Goal: Information Seeking & Learning: Check status

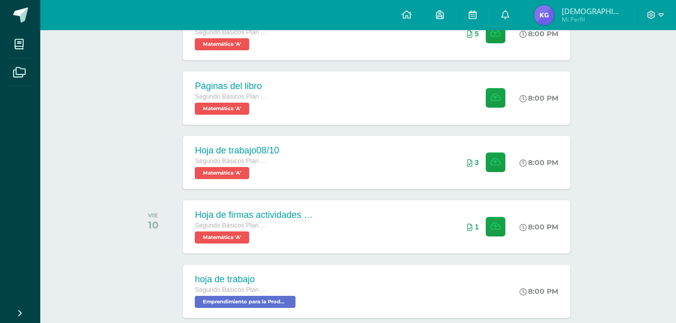
scroll to position [390, 0]
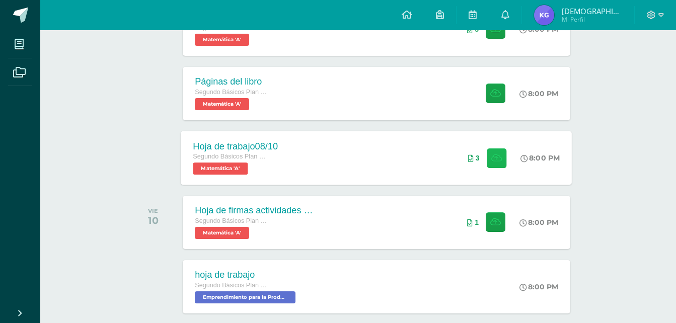
click at [502, 164] on button at bounding box center [497, 158] width 20 height 20
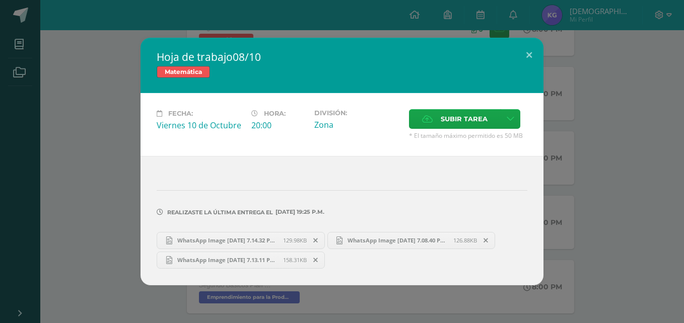
click at [273, 237] on span "WhatsApp Image [DATE] 7.14.32 PM (1).jpeg" at bounding box center [227, 241] width 111 height 8
click at [377, 237] on span "WhatsApp Image 2025-10-09 at 7.08.40 PM (1).jpeg" at bounding box center [397, 241] width 111 height 8
click at [257, 259] on span "WhatsApp Image 2025-10-09 at 7.13.11 PM (1).jpeg" at bounding box center [227, 260] width 111 height 8
click at [300, 237] on span "129.98KB" at bounding box center [295, 241] width 24 height 8
click at [488, 241] on icon at bounding box center [485, 240] width 5 height 7
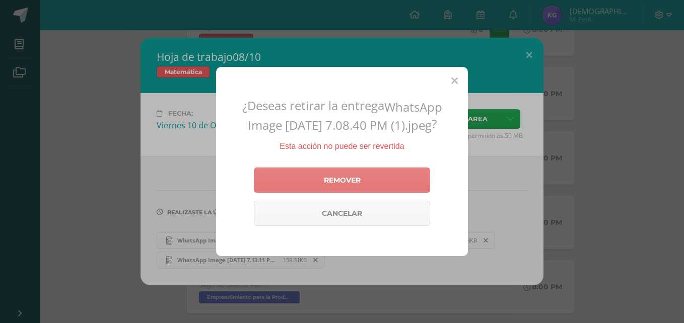
click at [406, 182] on link "Remover" at bounding box center [342, 180] width 176 height 25
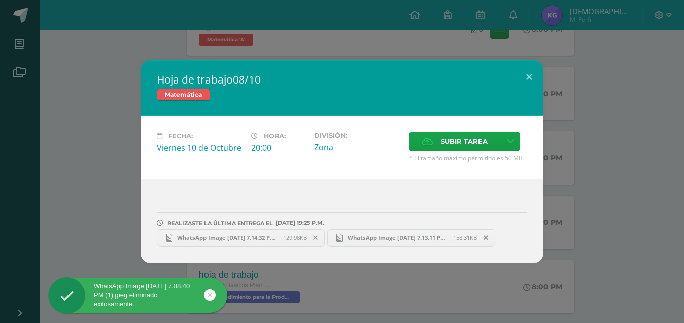
click at [293, 234] on link "WhatsApp Image 2025-10-09 at 7.14.32 PM (1).jpeg 129.98KB" at bounding box center [241, 238] width 168 height 17
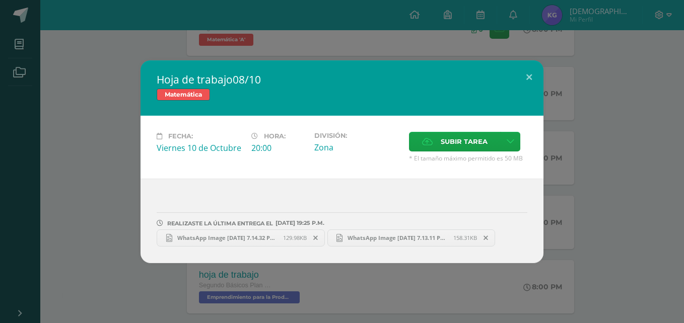
click at [487, 241] on icon at bounding box center [485, 238] width 5 height 7
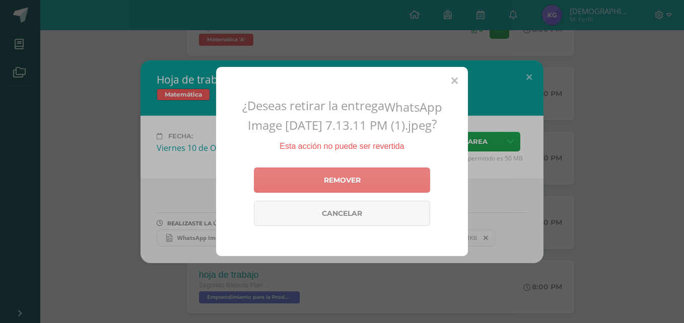
click at [378, 184] on link "Remover" at bounding box center [342, 180] width 176 height 25
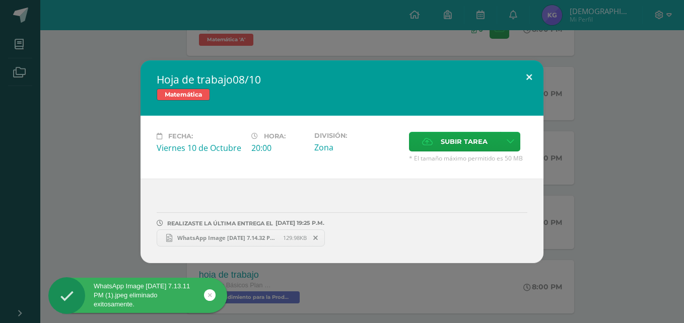
click at [521, 79] on button at bounding box center [528, 77] width 29 height 34
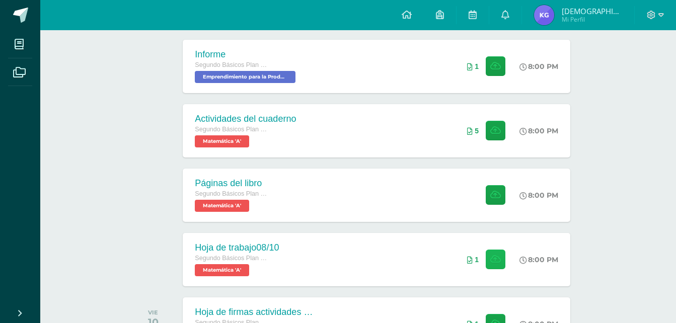
scroll to position [304, 0]
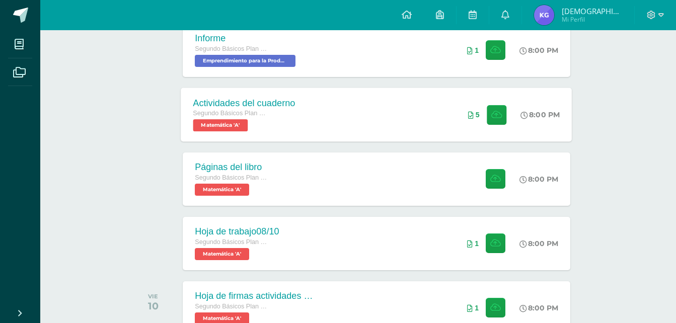
click at [484, 121] on span at bounding box center [494, 115] width 25 height 20
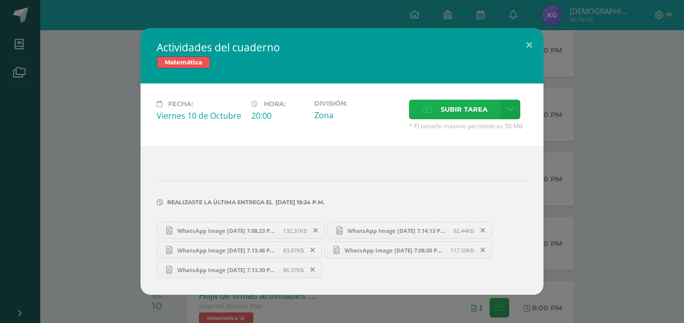
click at [464, 101] on span "Subir tarea" at bounding box center [463, 109] width 47 height 19
click at [0, 0] on input "Subir tarea" at bounding box center [0, 0] width 0 height 0
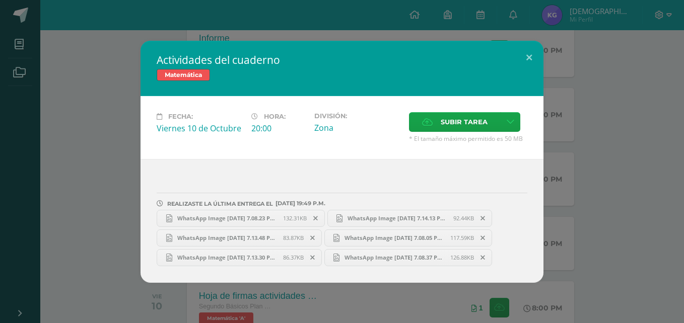
click at [395, 255] on span "WhatsApp Image 2025-10-09 at 7.08.37 PM.jpeg" at bounding box center [394, 258] width 111 height 8
click at [456, 123] on span "Subir tarea" at bounding box center [463, 122] width 47 height 19
click at [0, 0] on input "Subir tarea" at bounding box center [0, 0] width 0 height 0
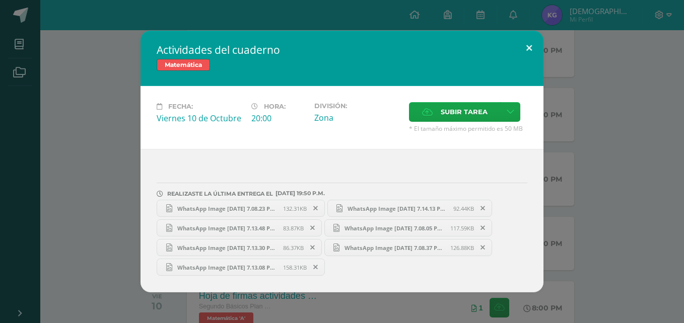
click at [532, 42] on button at bounding box center [528, 48] width 29 height 34
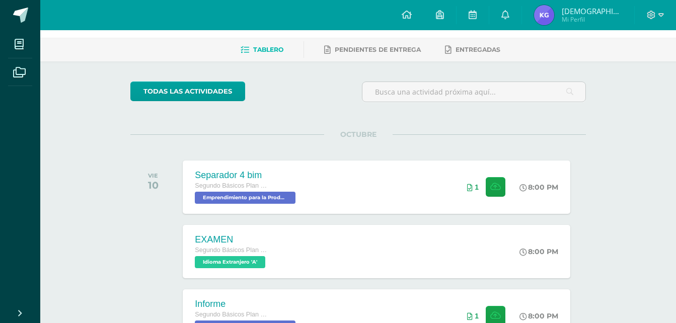
scroll to position [36, 0]
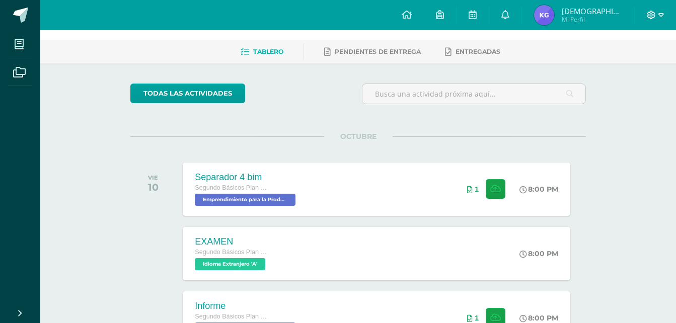
click at [621, 14] on icon at bounding box center [661, 15] width 6 height 9
click at [621, 68] on span "Cerrar sesión" at bounding box center [628, 68] width 45 height 10
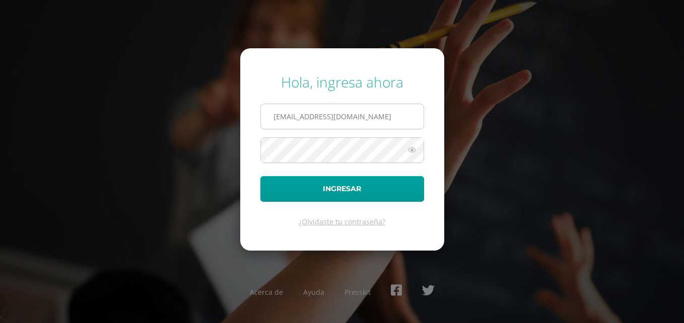
click at [321, 109] on input "2449002@insarycristovive.edu.gt" at bounding box center [342, 116] width 163 height 25
type input "2448802@insarycristovive.edu.gt"
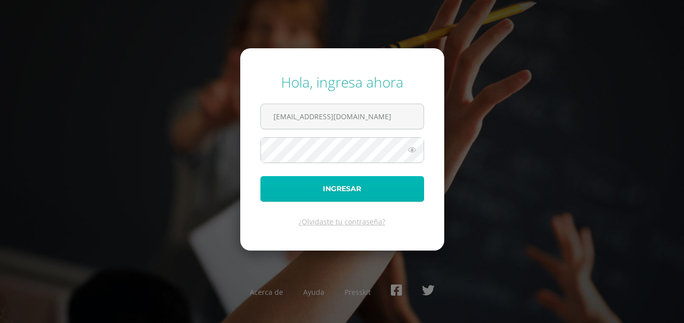
click at [317, 192] on button "Ingresar" at bounding box center [342, 189] width 164 height 26
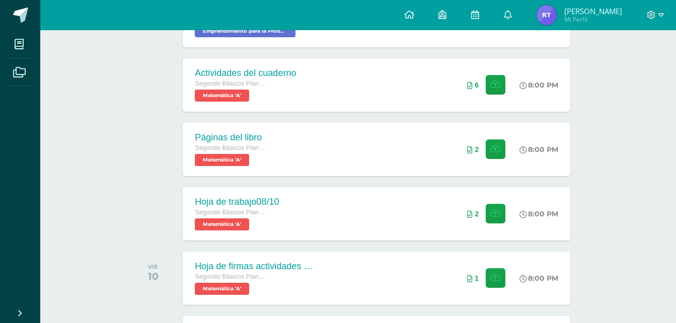
scroll to position [335, 0]
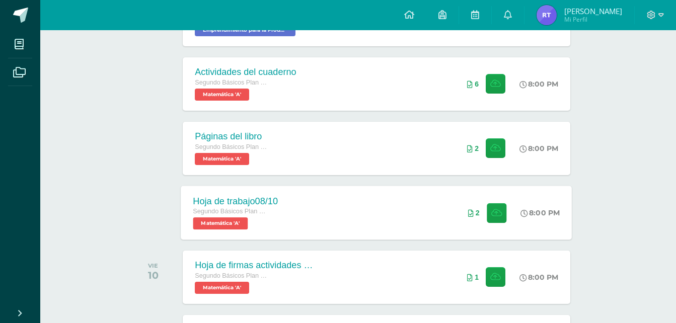
click at [478, 213] on div "2" at bounding box center [487, 213] width 63 height 54
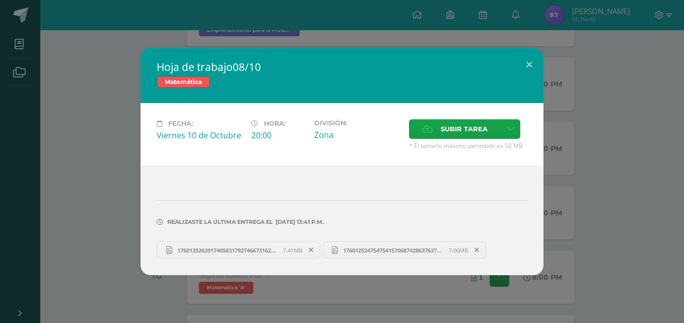
click at [246, 249] on span "17601252639174058317927466731626.jpg" at bounding box center [227, 251] width 111 height 8
click at [349, 253] on span "17601252475475415706874286376379.jpg" at bounding box center [393, 251] width 111 height 8
click at [533, 61] on button at bounding box center [528, 65] width 29 height 34
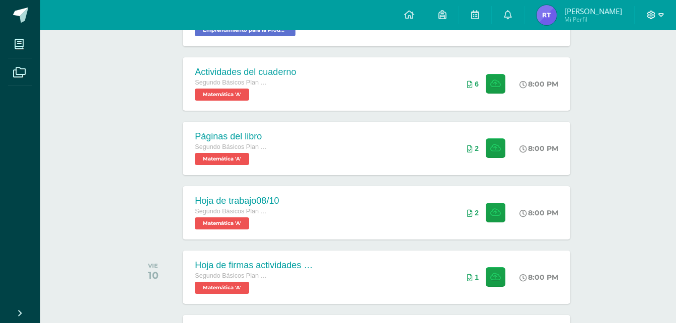
click at [662, 16] on icon at bounding box center [661, 15] width 6 height 9
click at [489, 154] on button at bounding box center [497, 148] width 20 height 20
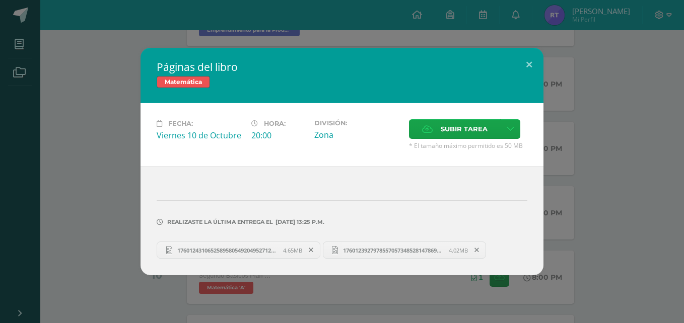
click at [261, 246] on link "17601243106525895805492049527129.jpg 4.65MB" at bounding box center [239, 250] width 164 height 17
click at [380, 248] on span "17601239279785570573485281478695.jpg" at bounding box center [393, 251] width 111 height 8
click at [534, 60] on button at bounding box center [528, 65] width 29 height 34
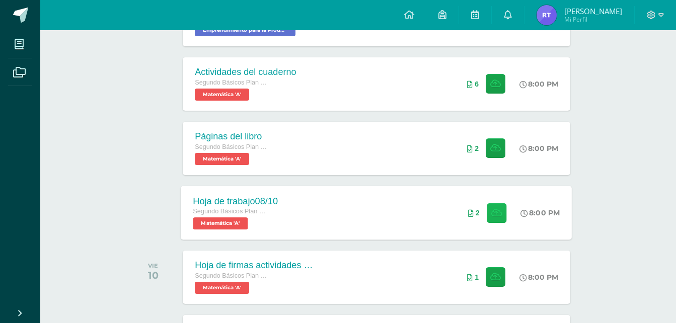
click at [492, 214] on icon at bounding box center [496, 212] width 11 height 9
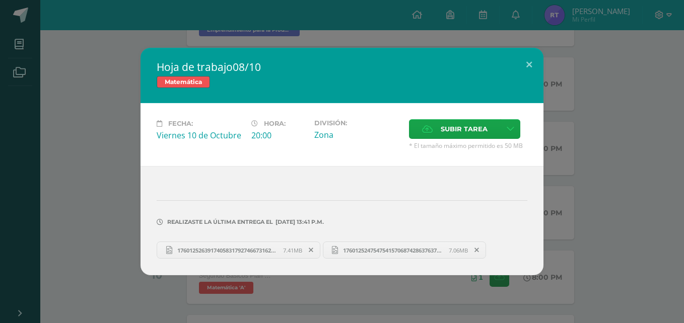
click at [406, 249] on span "17601252475475415706874286376379.jpg" at bounding box center [393, 251] width 111 height 8
click at [522, 65] on button at bounding box center [528, 65] width 29 height 34
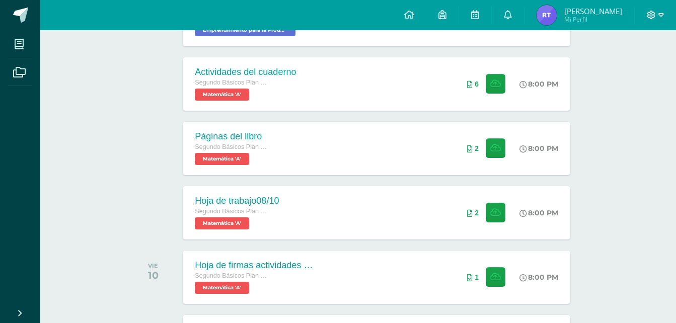
click at [660, 13] on icon at bounding box center [661, 15] width 6 height 9
click at [606, 69] on link "Cerrar sesión" at bounding box center [624, 68] width 80 height 15
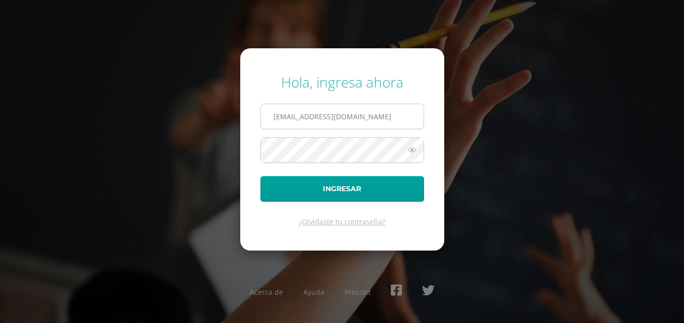
click at [314, 120] on input "[EMAIL_ADDRESS][DOMAIN_NAME]" at bounding box center [342, 116] width 163 height 25
type input "[EMAIL_ADDRESS][DOMAIN_NAME]"
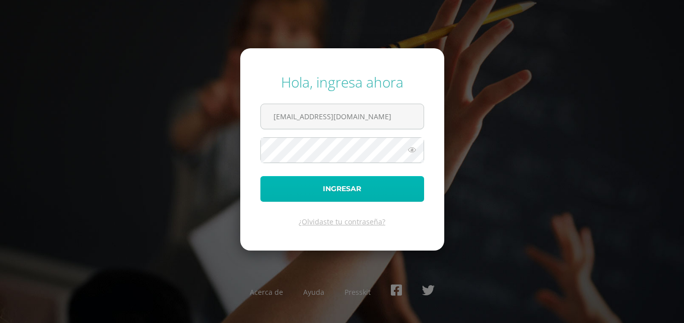
click at [330, 186] on button "Ingresar" at bounding box center [342, 189] width 164 height 26
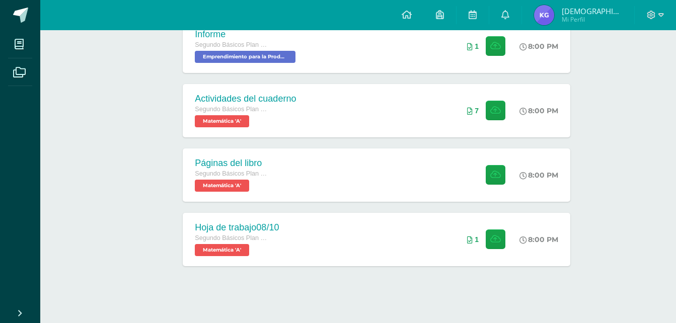
scroll to position [315, 0]
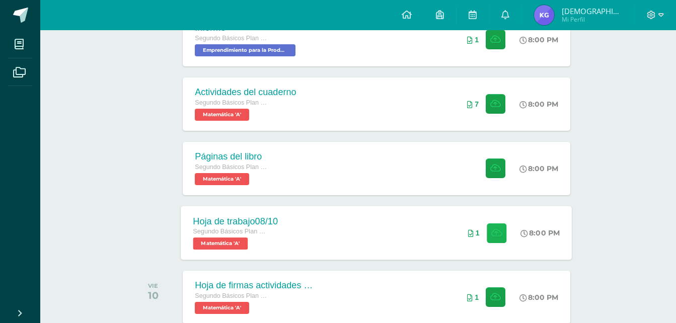
click at [499, 237] on icon at bounding box center [496, 233] width 11 height 9
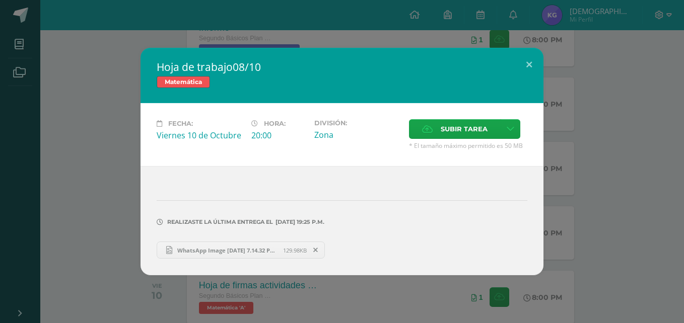
click at [264, 248] on span "WhatsApp Image 2025-10-09 at 7.14.32 PM (1).jpeg" at bounding box center [227, 251] width 111 height 8
click at [528, 59] on button at bounding box center [528, 65] width 29 height 34
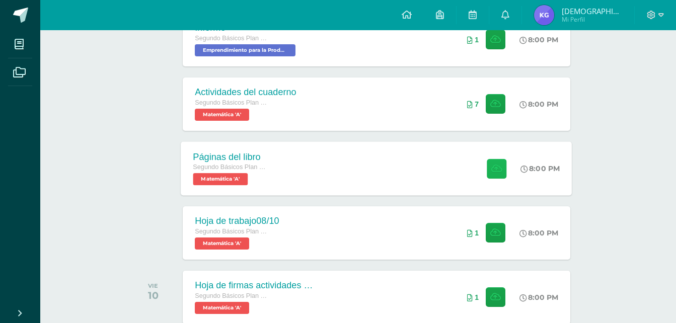
click at [487, 171] on button at bounding box center [497, 169] width 20 height 20
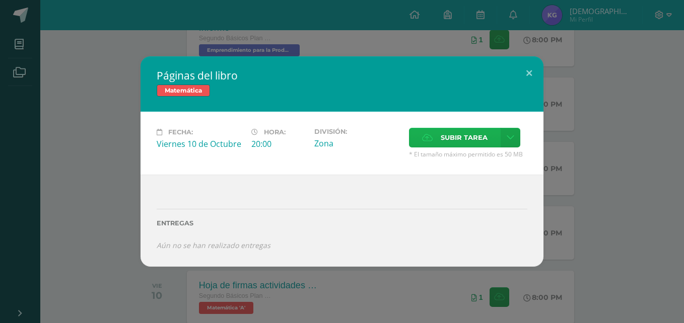
click at [435, 138] on label "Subir tarea" at bounding box center [455, 138] width 92 height 20
click at [0, 0] on input "Subir tarea" at bounding box center [0, 0] width 0 height 0
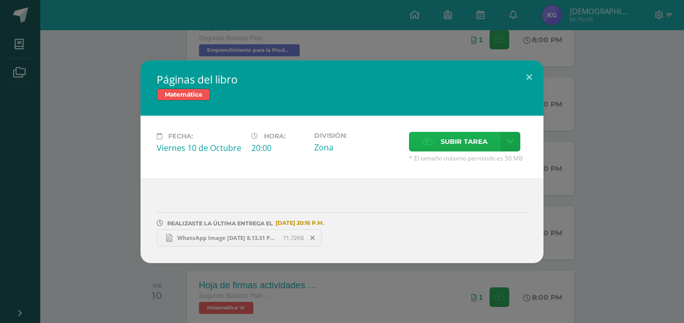
click at [433, 144] on label "Subir tarea" at bounding box center [455, 142] width 92 height 20
click at [0, 0] on input "Subir tarea" at bounding box center [0, 0] width 0 height 0
click at [363, 233] on link "WhatsApp Image 2025-10-10 at 8.15.58 PM.jpeg 80.63KB" at bounding box center [401, 238] width 155 height 17
click at [532, 69] on button at bounding box center [528, 77] width 29 height 34
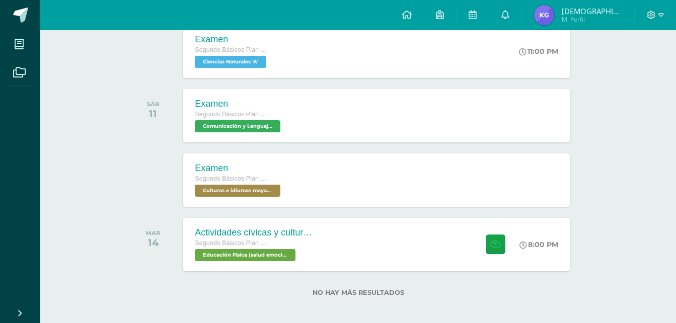
scroll to position [1016, 0]
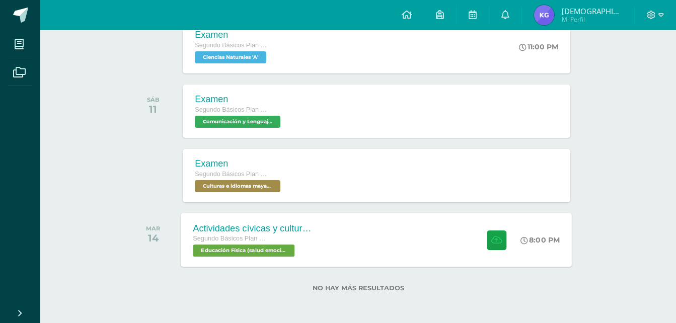
click at [505, 234] on div at bounding box center [494, 240] width 49 height 54
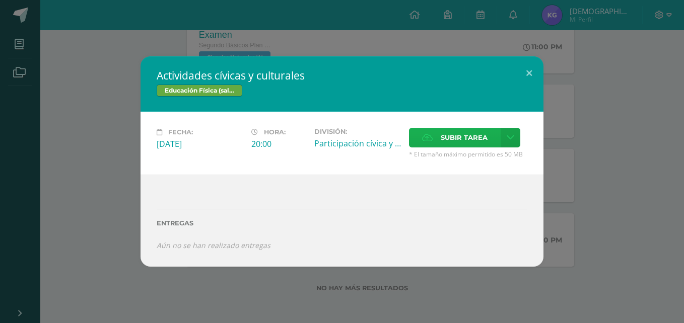
click at [448, 130] on span "Subir tarea" at bounding box center [463, 137] width 47 height 19
click at [0, 0] on input "Subir tarea" at bounding box center [0, 0] width 0 height 0
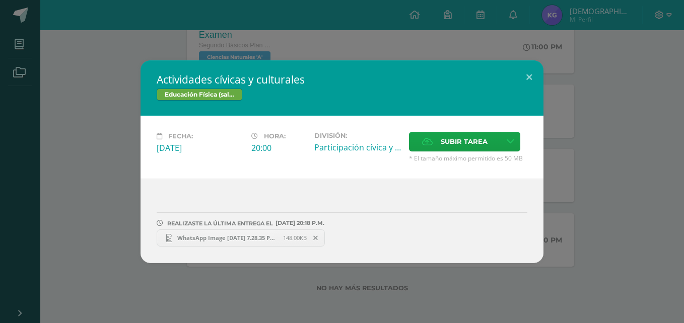
click at [233, 236] on span "WhatsApp Image 2025-10-09 at 7.28.35 PM.jpeg" at bounding box center [227, 238] width 111 height 8
click at [531, 70] on button at bounding box center [528, 77] width 29 height 34
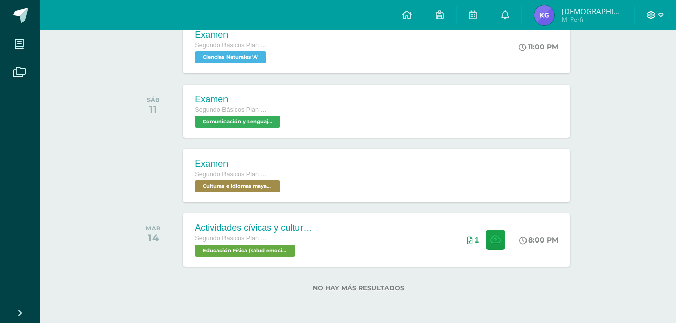
click at [658, 13] on icon at bounding box center [661, 15] width 6 height 9
click at [619, 64] on span "Cerrar sesión" at bounding box center [628, 68] width 45 height 10
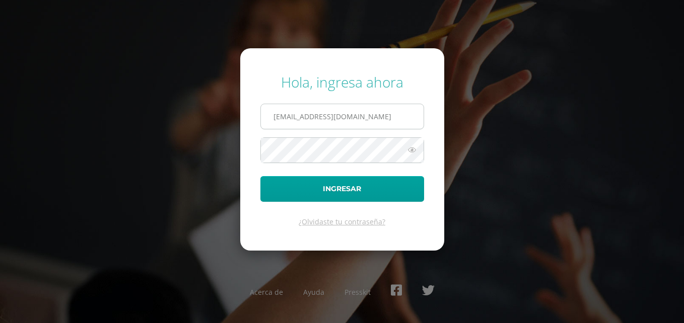
click at [319, 110] on input "[EMAIL_ADDRESS][DOMAIN_NAME]" at bounding box center [342, 116] width 163 height 25
type input "[EMAIL_ADDRESS][DOMAIN_NAME]"
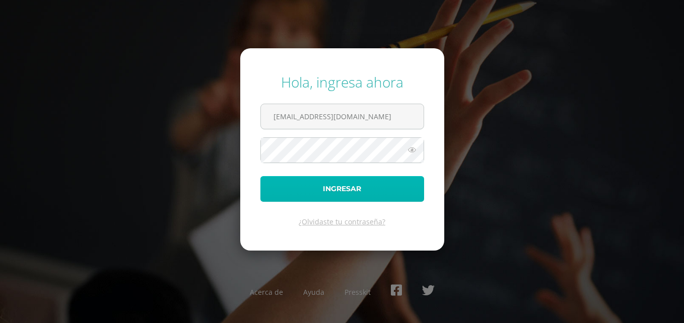
click at [321, 190] on button "Ingresar" at bounding box center [342, 189] width 164 height 26
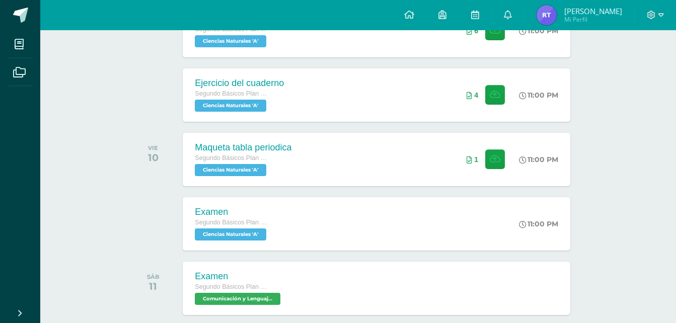
scroll to position [837, 0]
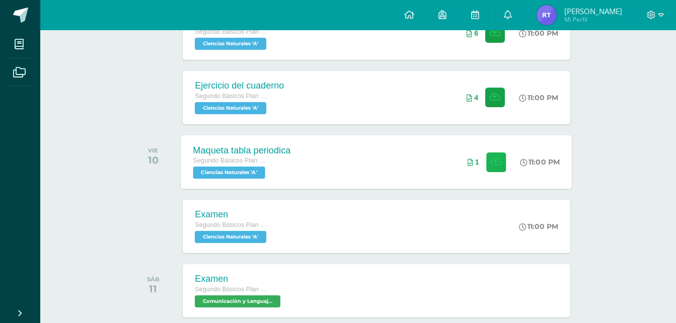
click at [504, 167] on button at bounding box center [496, 162] width 20 height 20
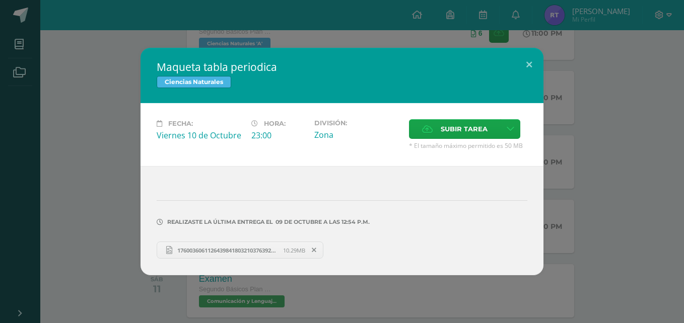
click at [251, 252] on span "17600360611264398418032103763925.jpg" at bounding box center [227, 251] width 111 height 8
click at [535, 63] on button at bounding box center [528, 65] width 29 height 34
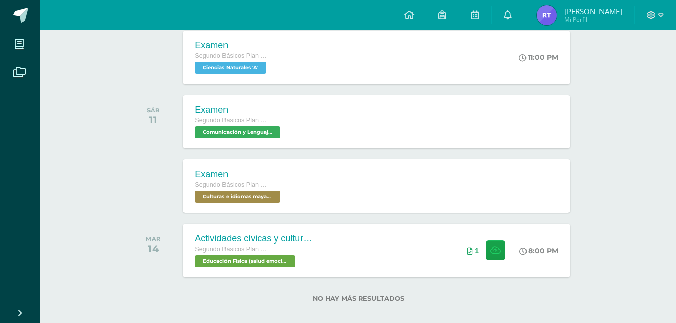
scroll to position [1017, 0]
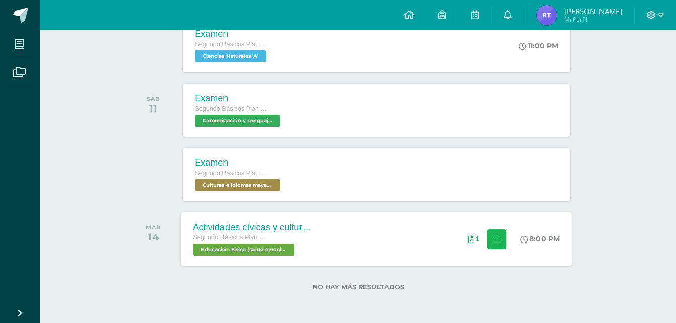
click at [501, 234] on button at bounding box center [497, 239] width 20 height 20
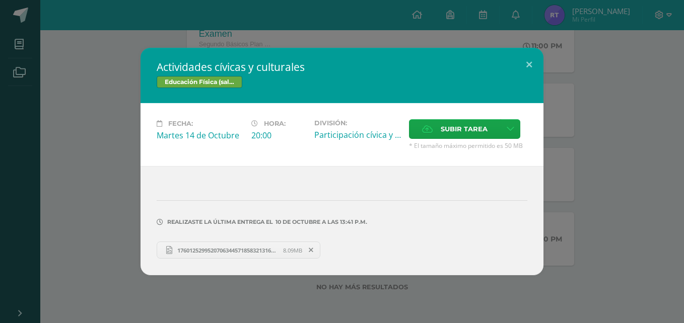
click at [266, 247] on span "17601252995207063445718583213168.jpg" at bounding box center [227, 251] width 111 height 8
click at [528, 61] on button at bounding box center [528, 65] width 29 height 34
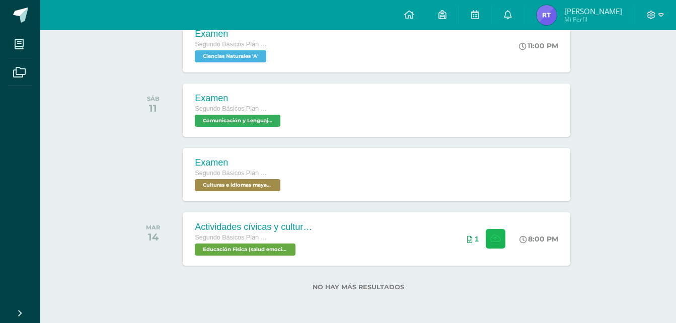
scroll to position [735, 0]
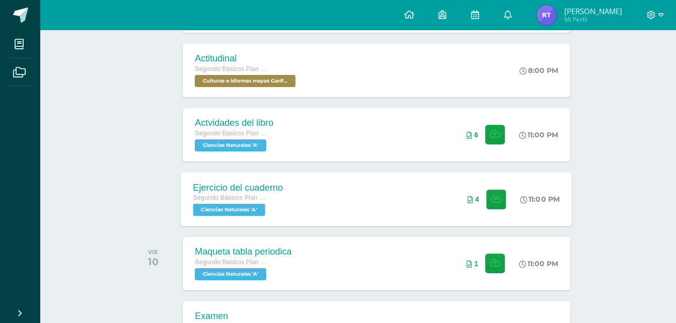
click at [483, 198] on span at bounding box center [493, 199] width 25 height 20
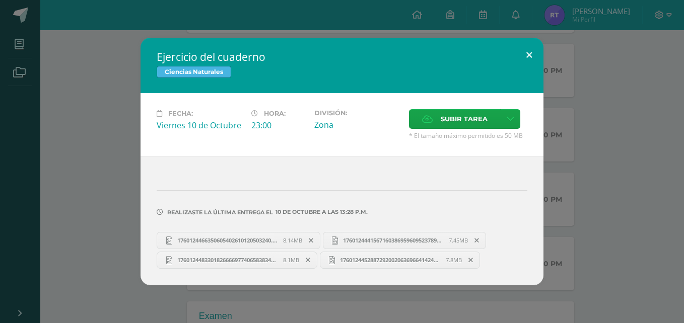
click at [533, 48] on button at bounding box center [528, 55] width 29 height 34
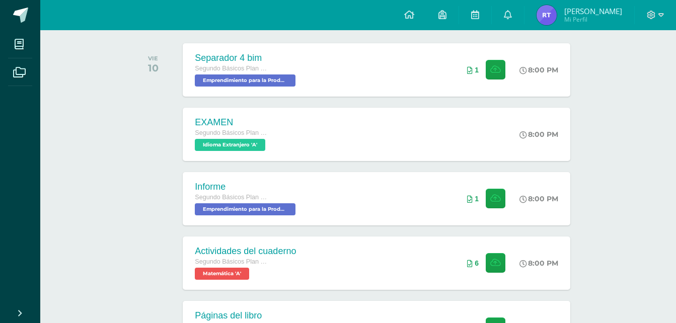
scroll to position [164, 0]
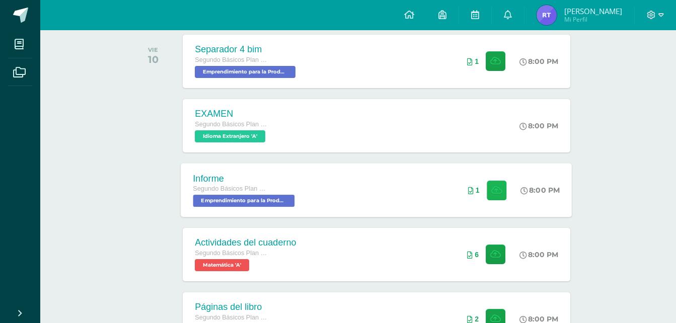
click at [499, 190] on icon at bounding box center [496, 190] width 11 height 9
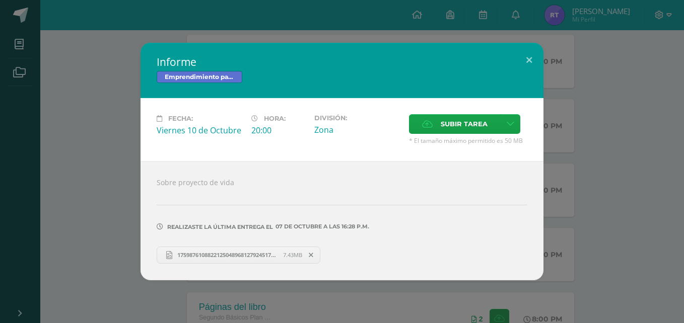
click at [276, 251] on span "17598761088221250489681279245175.jpg" at bounding box center [227, 255] width 111 height 8
click at [528, 57] on button at bounding box center [528, 60] width 29 height 34
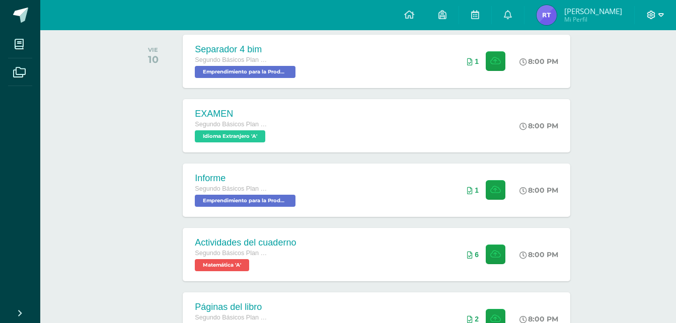
click at [657, 17] on span at bounding box center [655, 15] width 17 height 11
click at [624, 68] on span "Cerrar sesión" at bounding box center [628, 68] width 45 height 10
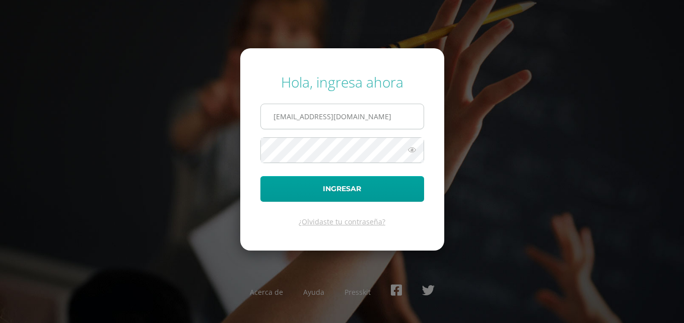
click at [319, 115] on input "[EMAIL_ADDRESS][DOMAIN_NAME]" at bounding box center [342, 116] width 163 height 25
type input "[EMAIL_ADDRESS][DOMAIN_NAME]"
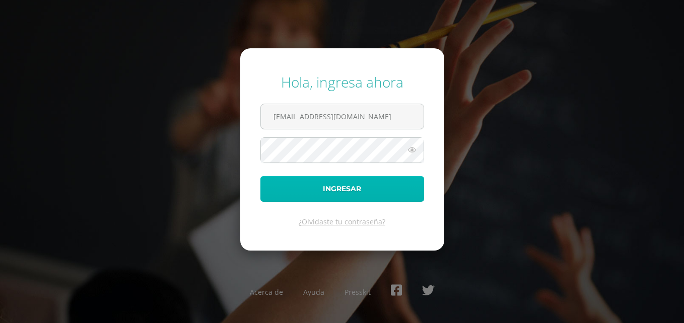
click at [349, 179] on button "Ingresar" at bounding box center [342, 189] width 164 height 26
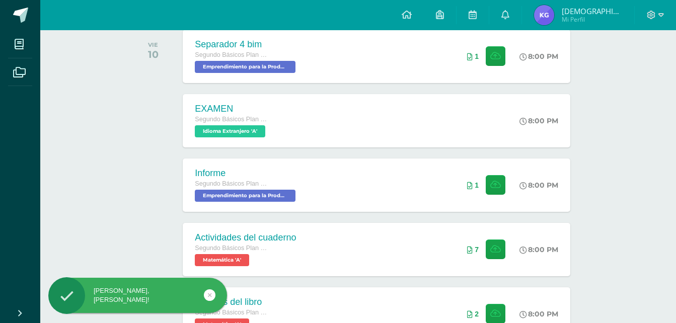
scroll to position [170, 0]
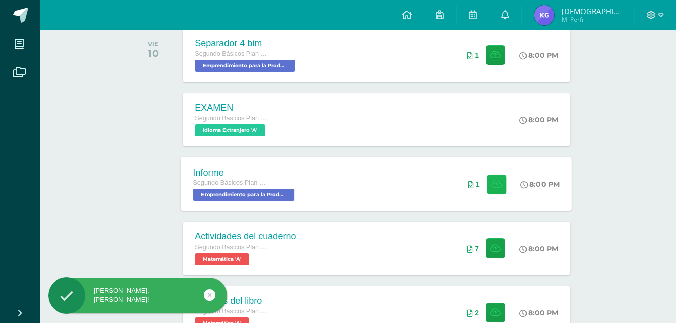
click at [497, 177] on button at bounding box center [497, 184] width 20 height 20
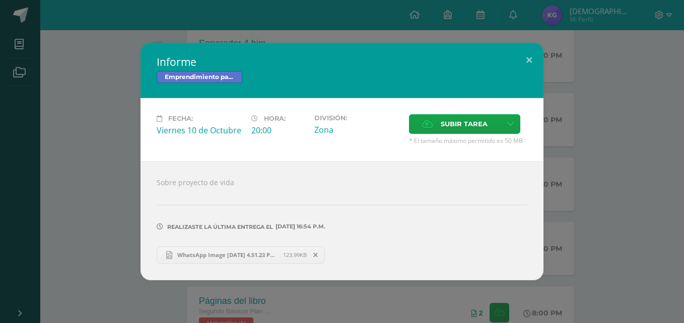
click at [255, 254] on span "WhatsApp Image [DATE] 4.51.23 PM.jpeg" at bounding box center [227, 255] width 111 height 8
click at [537, 59] on button at bounding box center [528, 60] width 29 height 34
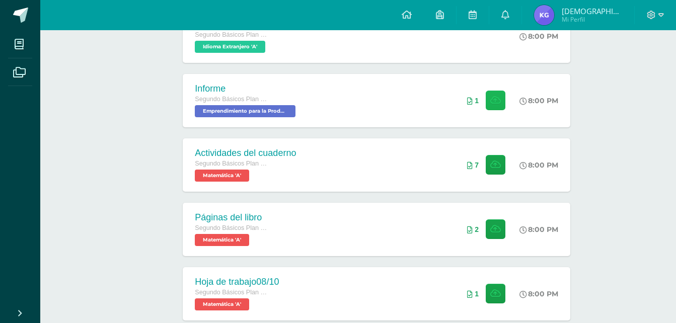
scroll to position [272, 0]
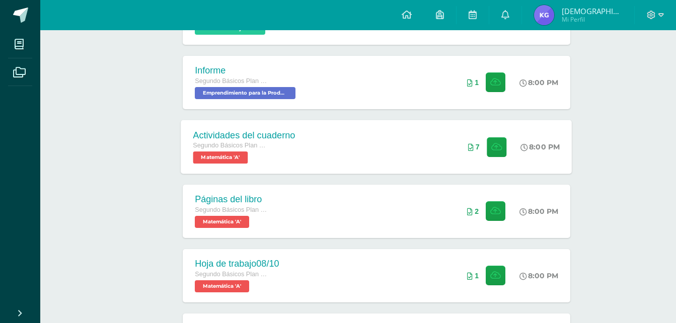
click at [505, 143] on div "7" at bounding box center [487, 147] width 63 height 54
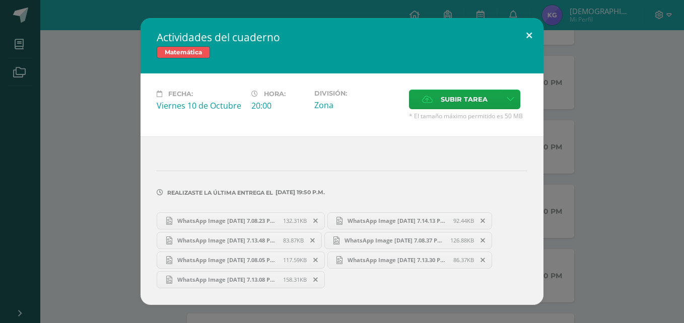
click at [521, 38] on button at bounding box center [528, 35] width 29 height 34
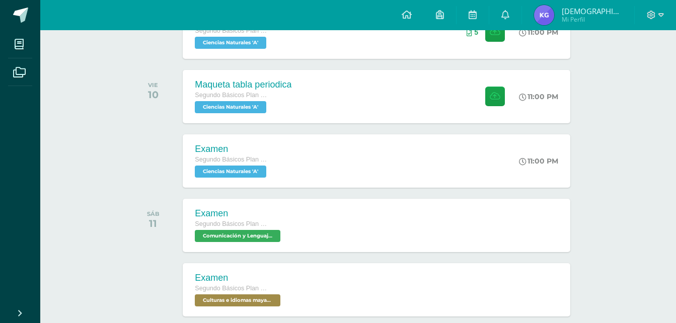
scroll to position [938, 0]
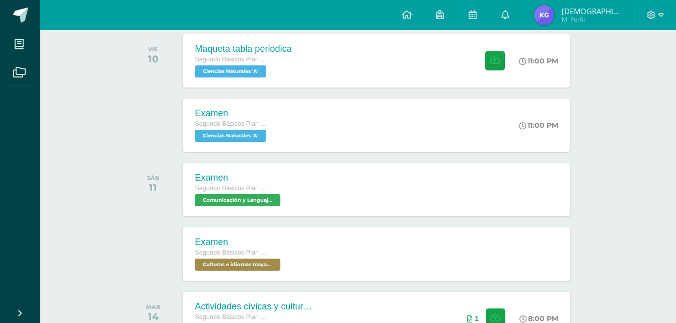
click at [551, 13] on img at bounding box center [544, 15] width 20 height 20
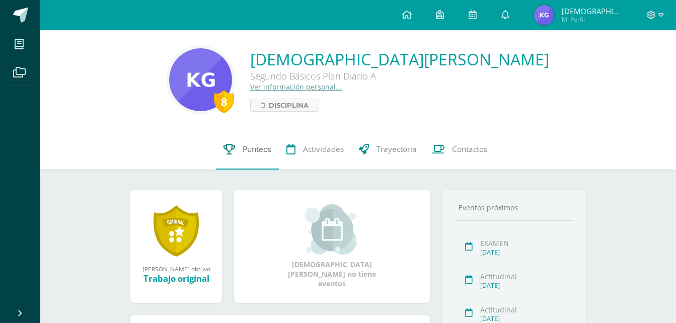
click at [236, 148] on link "Punteos" at bounding box center [247, 149] width 63 height 40
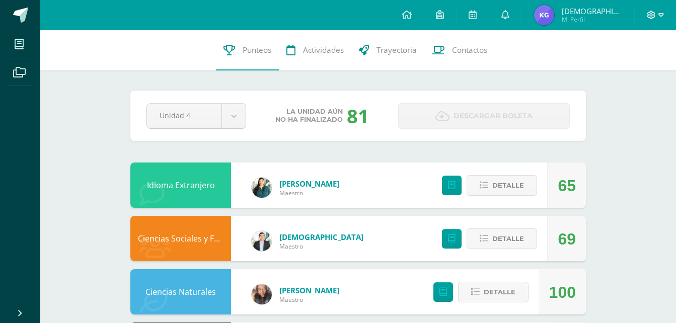
click at [662, 14] on icon at bounding box center [661, 15] width 6 height 4
click at [631, 65] on span "Cerrar sesión" at bounding box center [628, 68] width 45 height 10
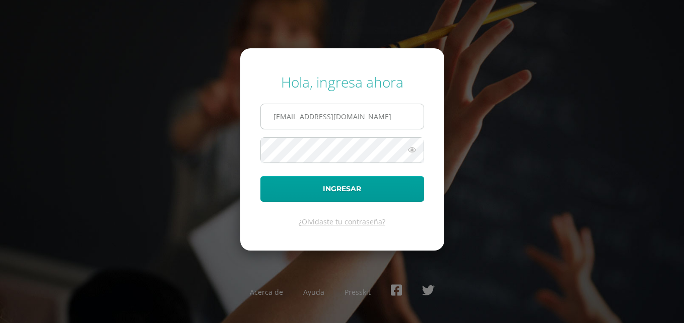
click at [299, 116] on input "2449002@insarycristovive.edu.gt" at bounding box center [342, 116] width 163 height 25
type input "2448802@insarycristovive.edu.gt"
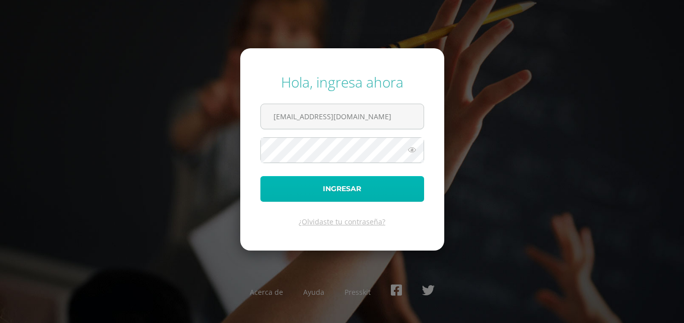
click at [311, 178] on button "Ingresar" at bounding box center [342, 189] width 164 height 26
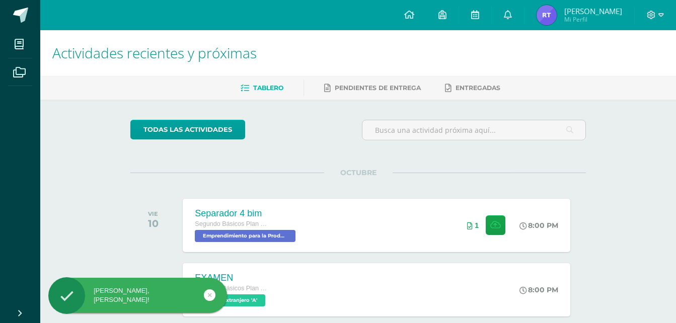
click at [557, 7] on img at bounding box center [547, 15] width 20 height 20
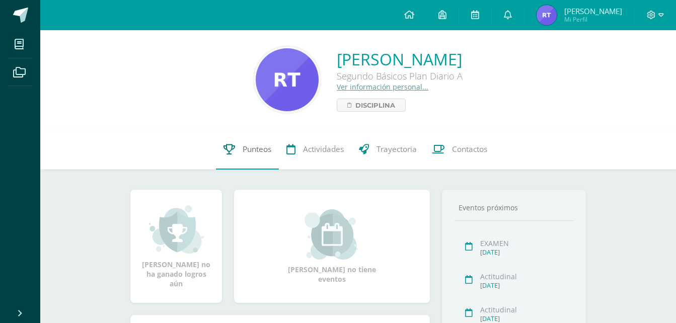
click at [243, 146] on span "Punteos" at bounding box center [257, 149] width 29 height 11
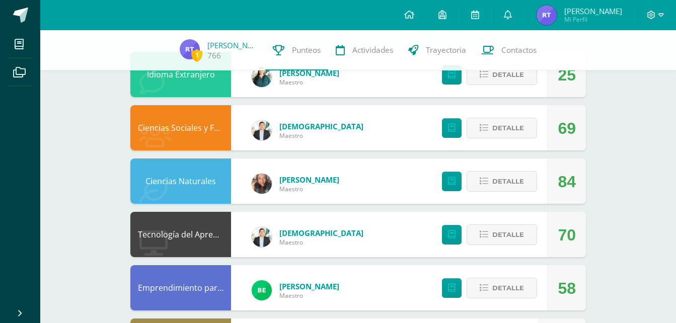
scroll to position [110, 0]
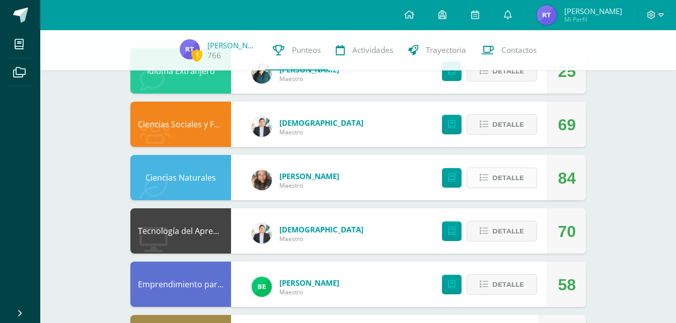
click at [513, 172] on span "Detalle" at bounding box center [508, 178] width 32 height 19
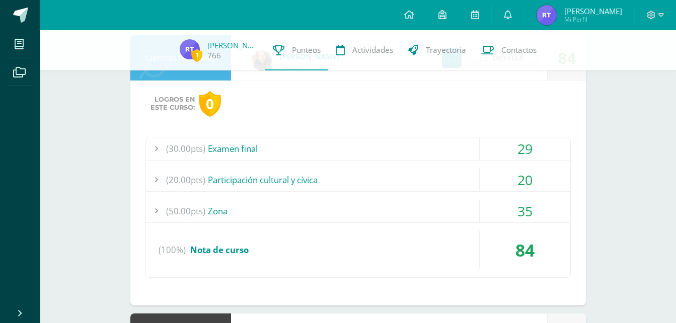
scroll to position [235, 0]
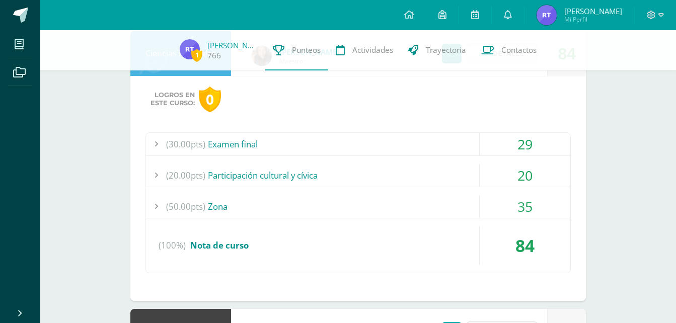
click at [507, 203] on div "35" at bounding box center [525, 206] width 91 height 23
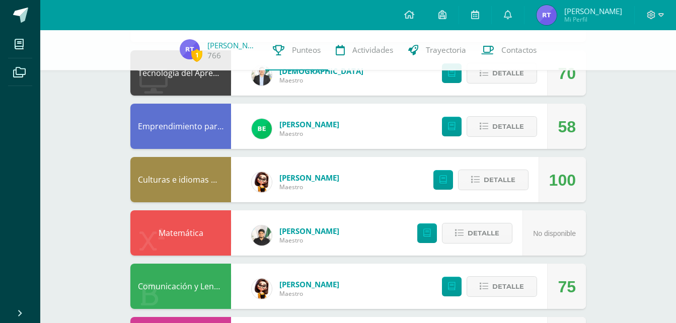
scroll to position [592, 0]
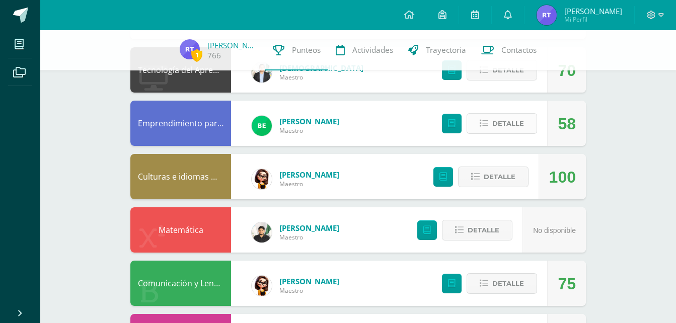
click at [493, 126] on span "Detalle" at bounding box center [508, 123] width 32 height 19
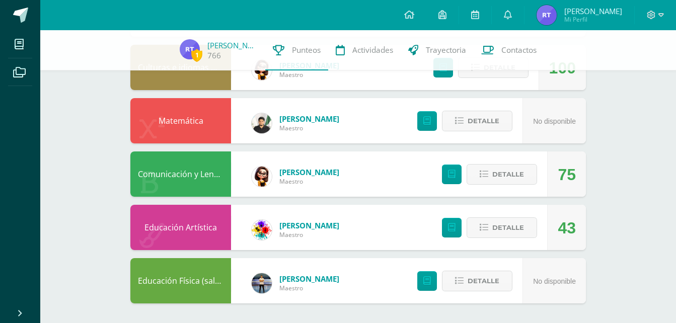
scroll to position [958, 0]
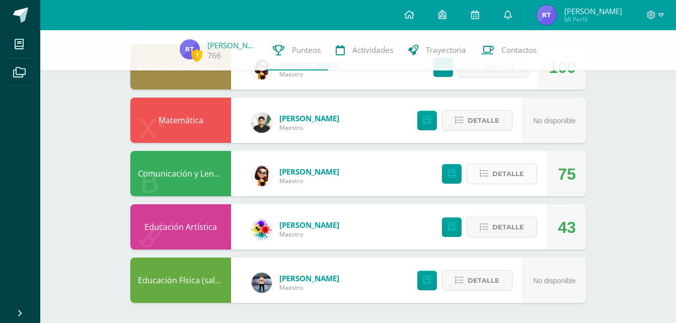
click at [509, 165] on span "Detalle" at bounding box center [508, 174] width 32 height 19
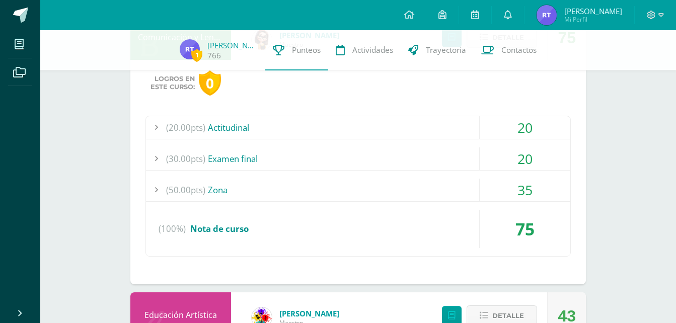
scroll to position [1097, 0]
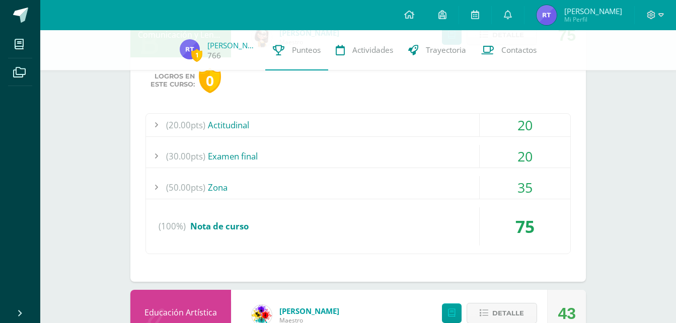
click at [542, 185] on div "35" at bounding box center [525, 187] width 91 height 23
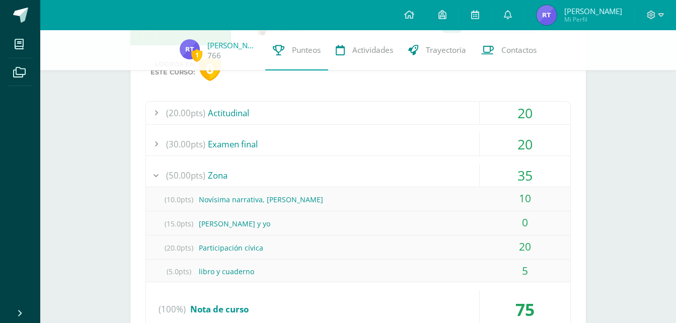
scroll to position [1001, 0]
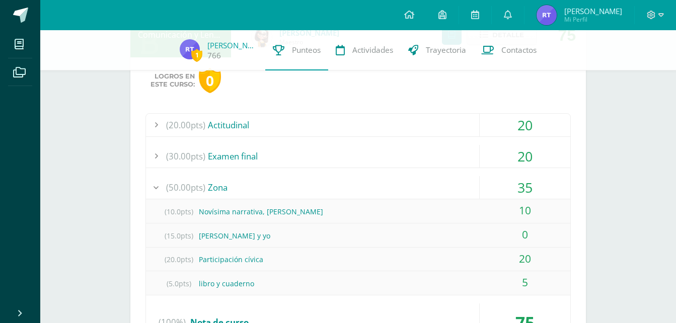
click at [542, 185] on div "35" at bounding box center [525, 187] width 91 height 23
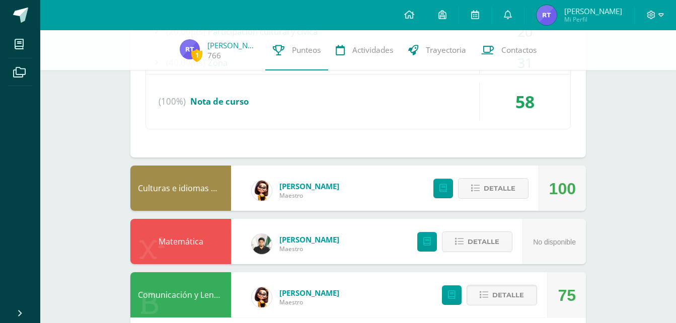
scroll to position [743, 0]
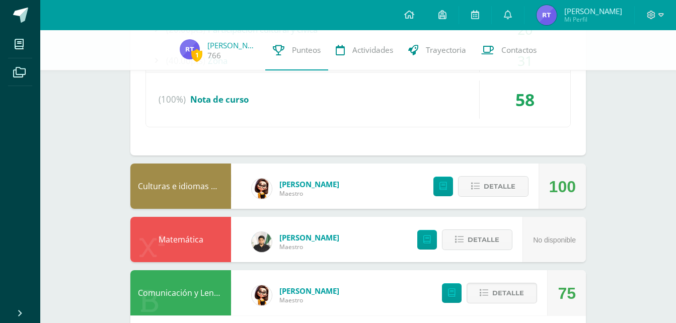
drag, startPoint x: 671, startPoint y: 214, endPoint x: 683, endPoint y: 211, distance: 12.1
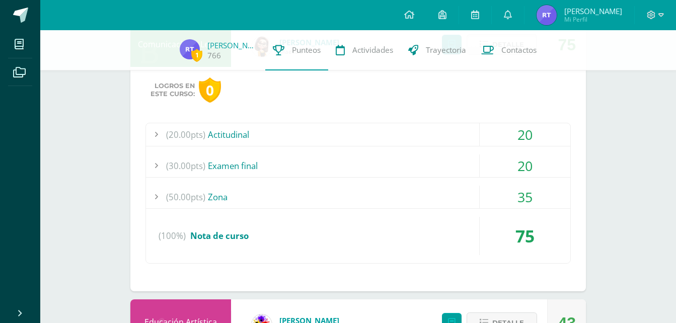
scroll to position [1087, 0]
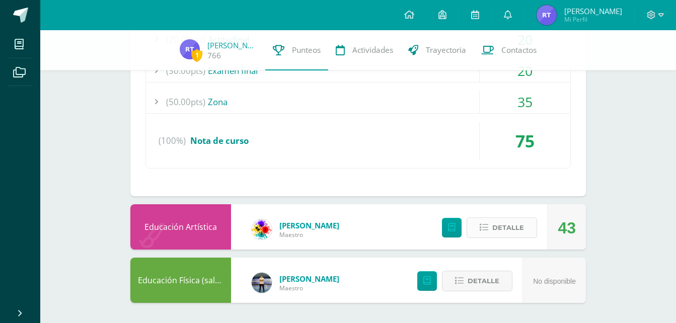
click at [501, 220] on span "Detalle" at bounding box center [508, 227] width 32 height 19
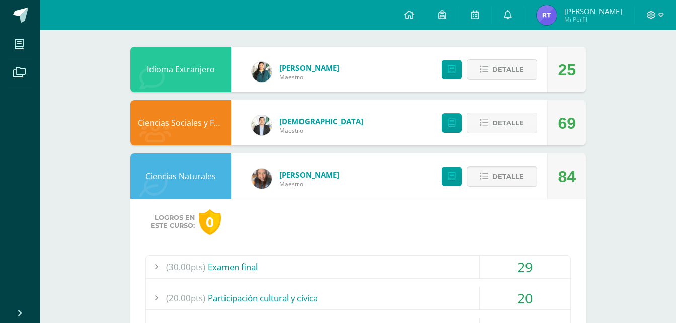
scroll to position [0, 0]
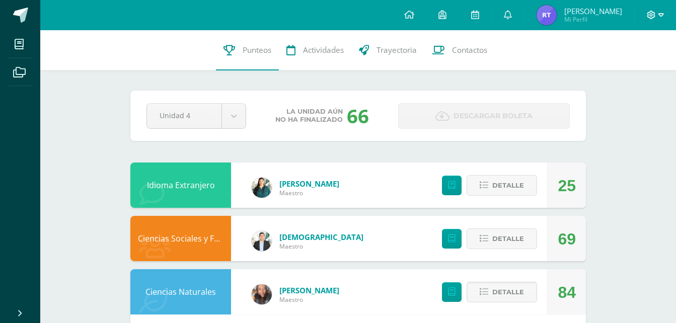
click at [658, 14] on icon at bounding box center [661, 15] width 6 height 9
click at [615, 68] on span "Cerrar sesión" at bounding box center [628, 69] width 45 height 10
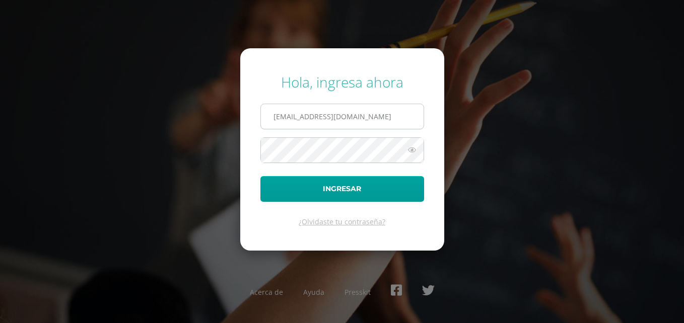
click at [366, 115] on input "[EMAIL_ADDRESS][DOMAIN_NAME]" at bounding box center [342, 116] width 163 height 25
type input "[EMAIL_ADDRESS][DOMAIN_NAME]"
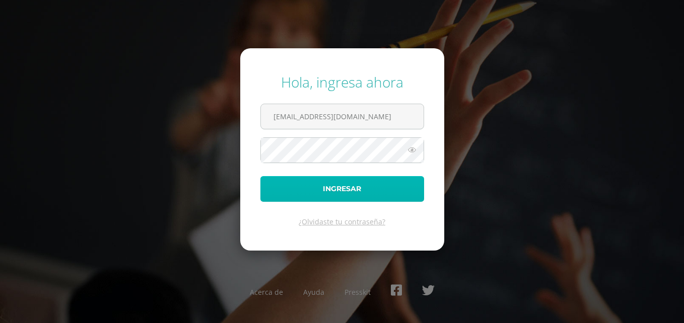
click at [320, 180] on button "Ingresar" at bounding box center [342, 189] width 164 height 26
